Goal: Task Accomplishment & Management: Complete application form

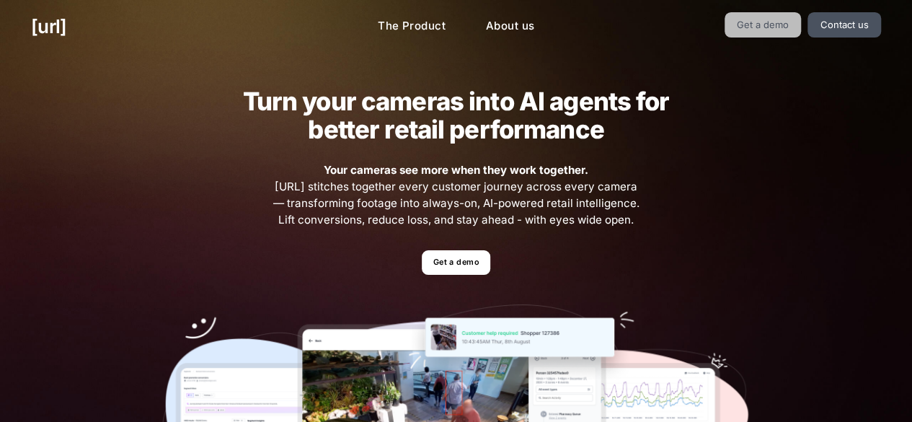
click at [767, 32] on link "Get a demo" at bounding box center [763, 24] width 77 height 25
click at [842, 28] on link "Contact us" at bounding box center [845, 24] width 74 height 25
click at [468, 265] on link "Get a demo" at bounding box center [456, 262] width 69 height 25
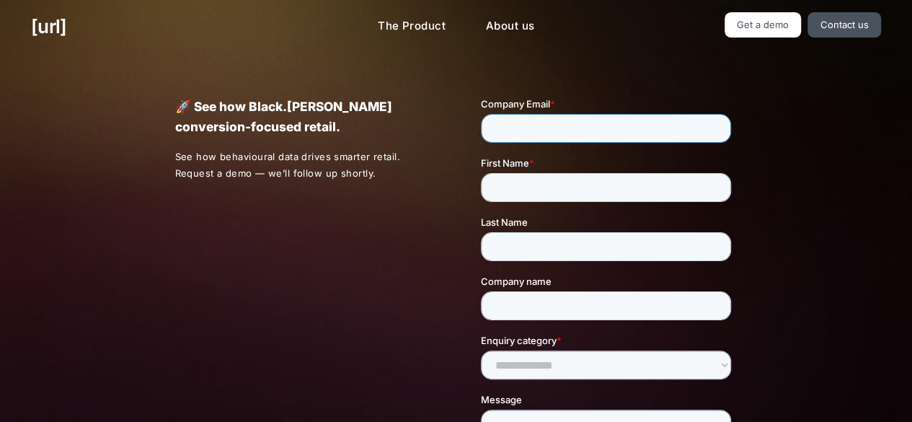
click at [567, 128] on input "Company Email *" at bounding box center [606, 128] width 250 height 29
type input "**********"
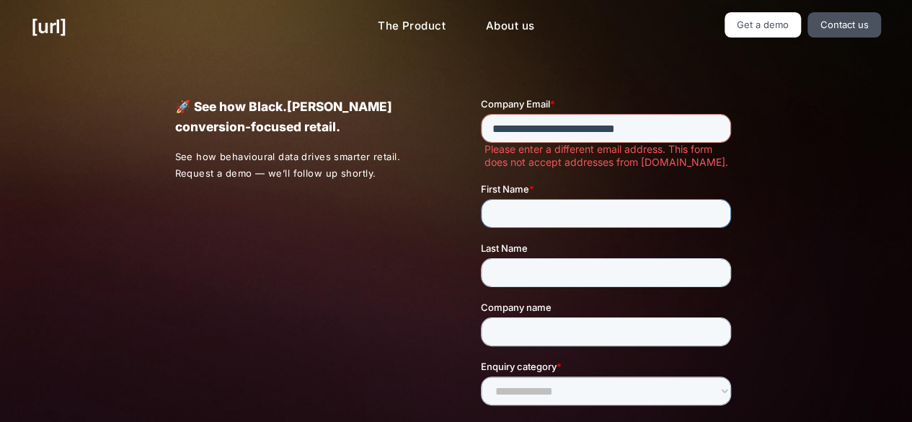
click at [548, 198] on div "First Name *" at bounding box center [609, 205] width 256 height 46
click at [541, 206] on input "First Name *" at bounding box center [606, 213] width 250 height 29
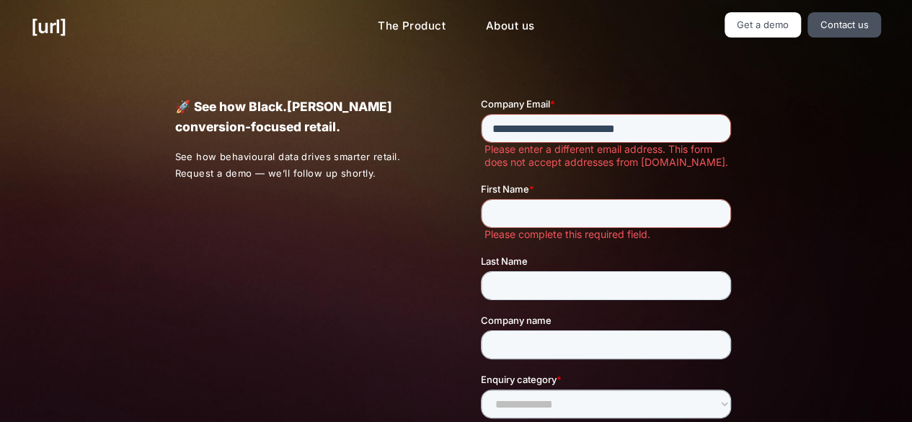
click at [645, 128] on input "**********" at bounding box center [606, 128] width 250 height 29
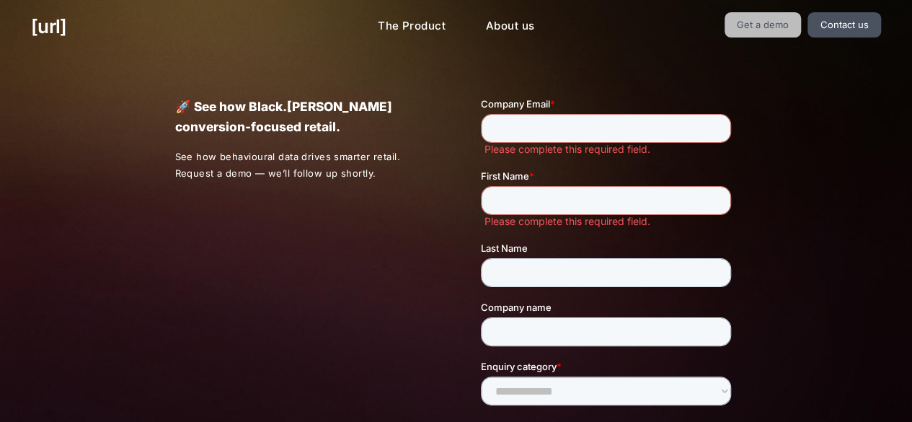
click at [772, 24] on link "Get a demo" at bounding box center [763, 24] width 77 height 25
click at [860, 37] on link "Contact us" at bounding box center [845, 24] width 74 height 25
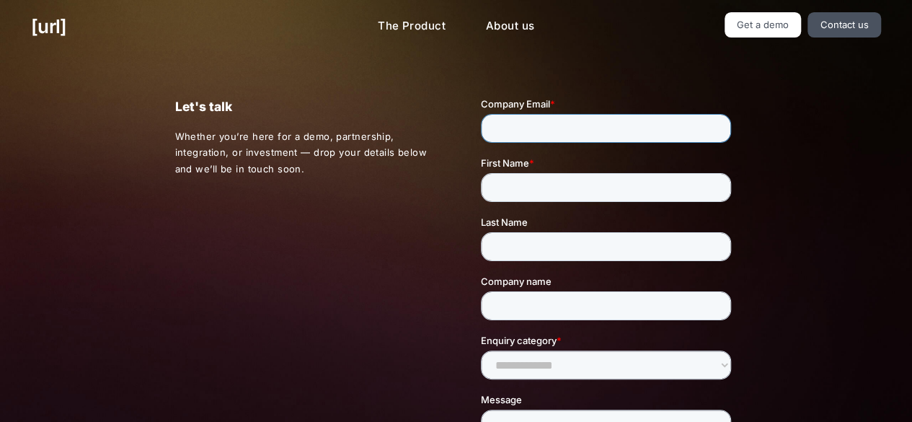
click at [528, 134] on input "Company Email *" at bounding box center [606, 128] width 250 height 29
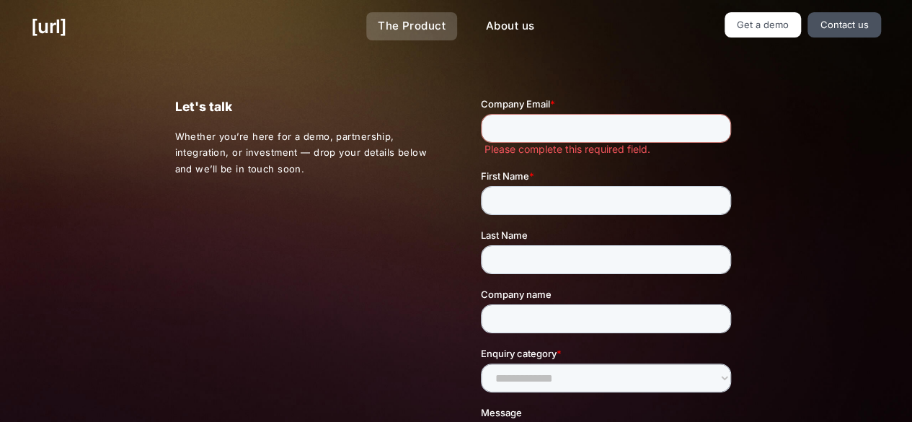
click at [406, 37] on link "The Product" at bounding box center [411, 26] width 91 height 28
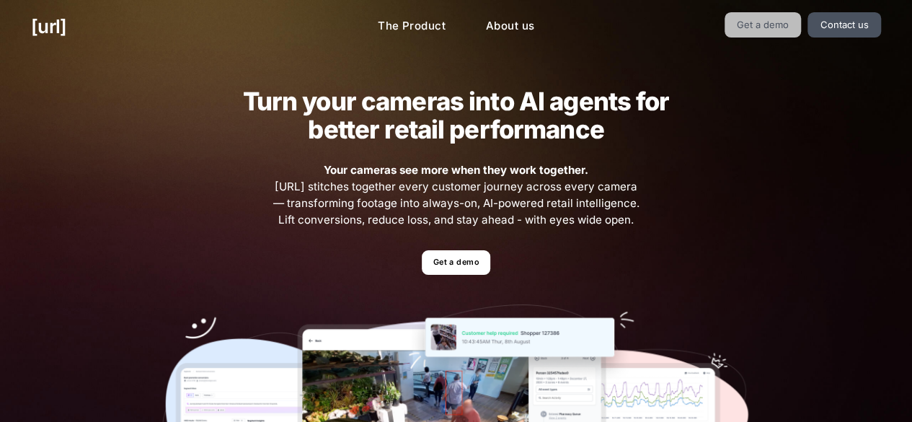
click at [769, 33] on link "Get a demo" at bounding box center [763, 24] width 77 height 25
click at [846, 19] on link "Contact us" at bounding box center [845, 24] width 74 height 25
